Goal: Navigation & Orientation: Find specific page/section

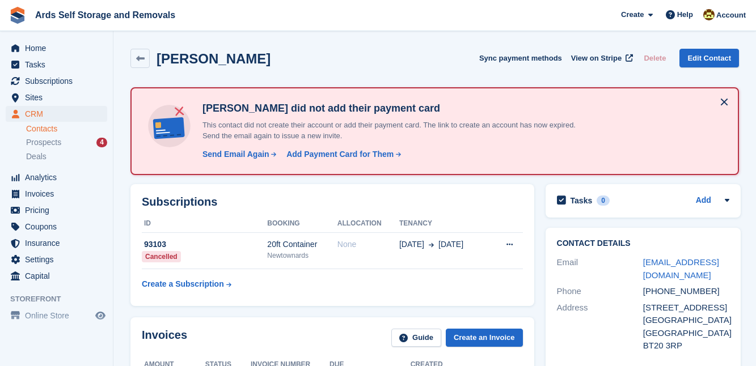
scroll to position [433, 0]
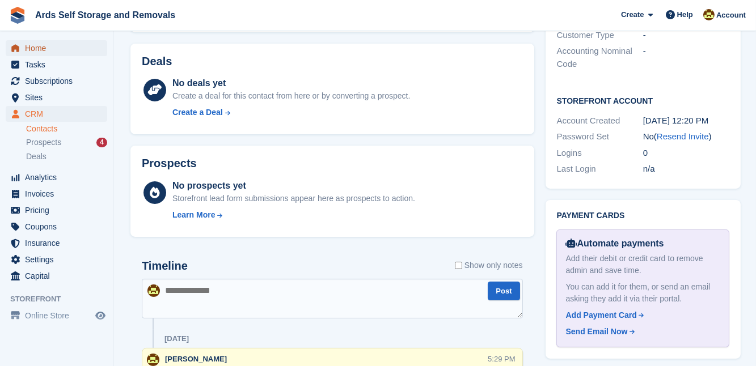
click at [38, 49] on span "Home" at bounding box center [59, 48] width 68 height 16
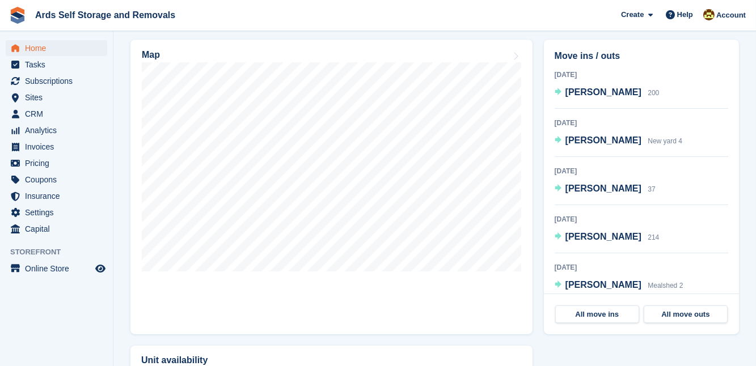
scroll to position [329, 0]
